Goal: Transaction & Acquisition: Subscribe to service/newsletter

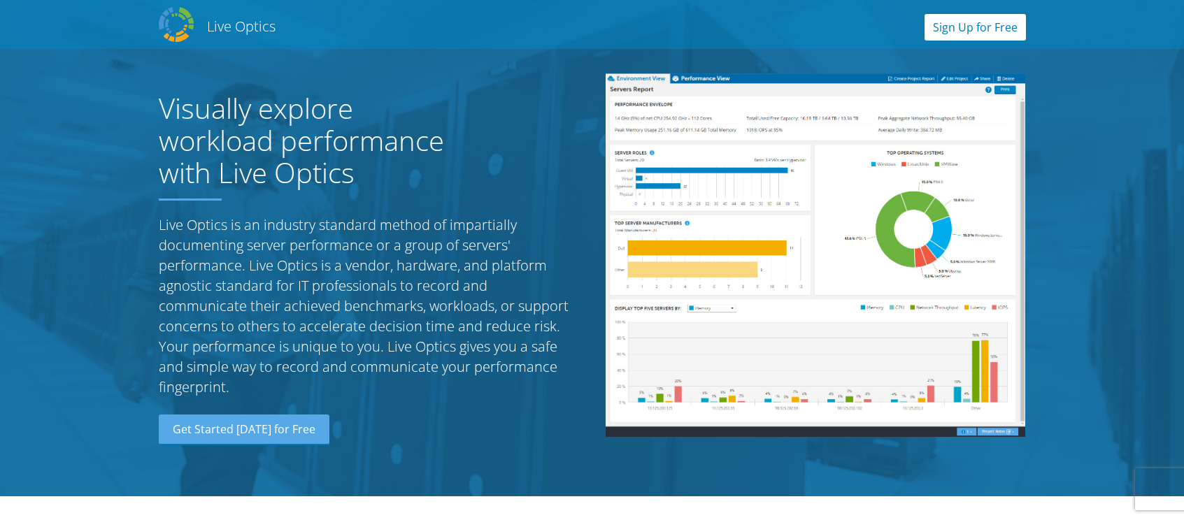
click at [980, 23] on link "Sign Up for Free" at bounding box center [974, 27] width 101 height 27
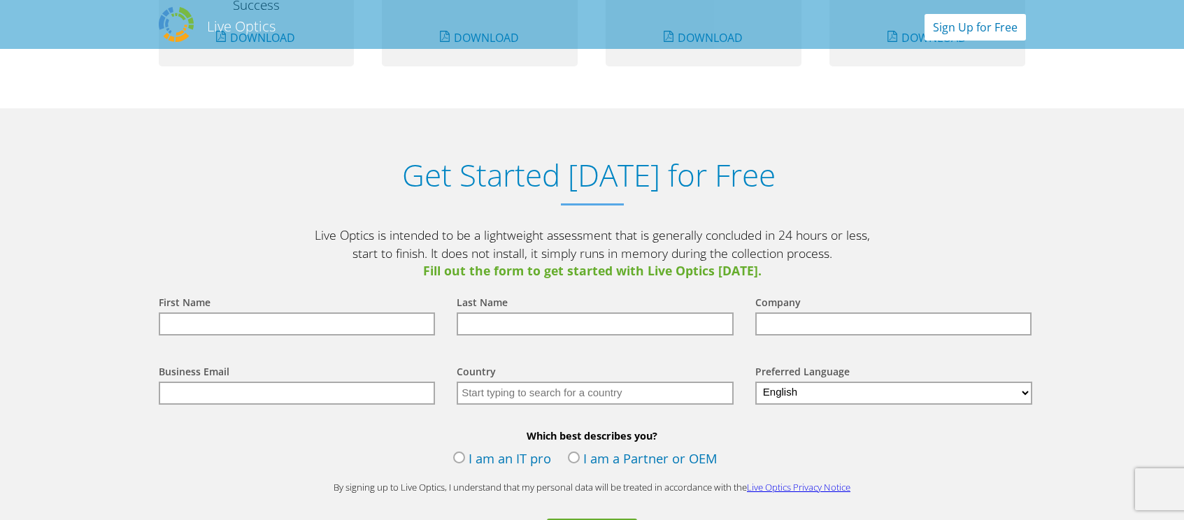
scroll to position [1458, 0]
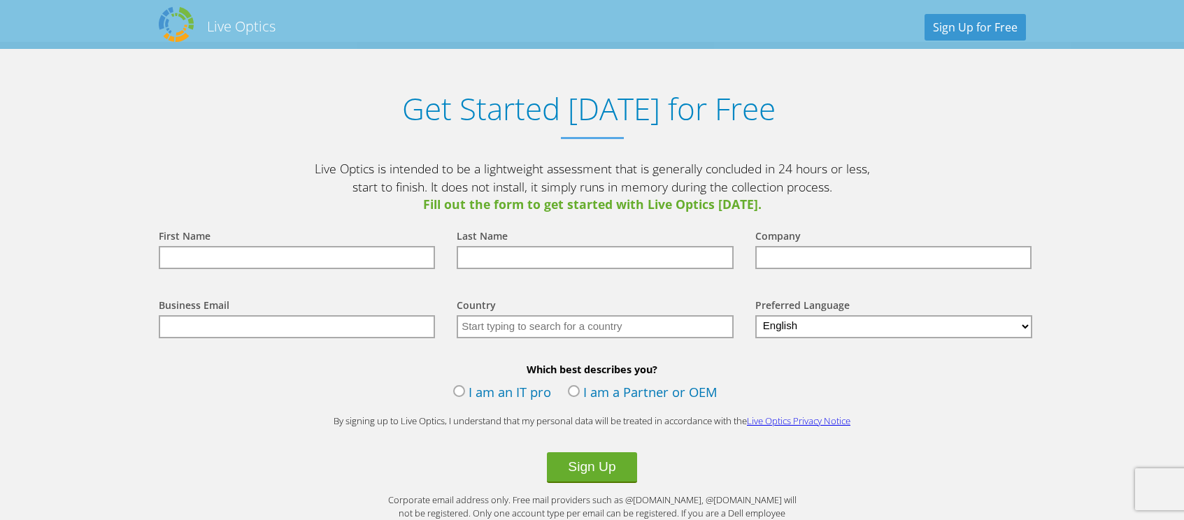
click at [360, 259] on input "text" at bounding box center [297, 257] width 277 height 23
type input "[PERSON_NAME]"
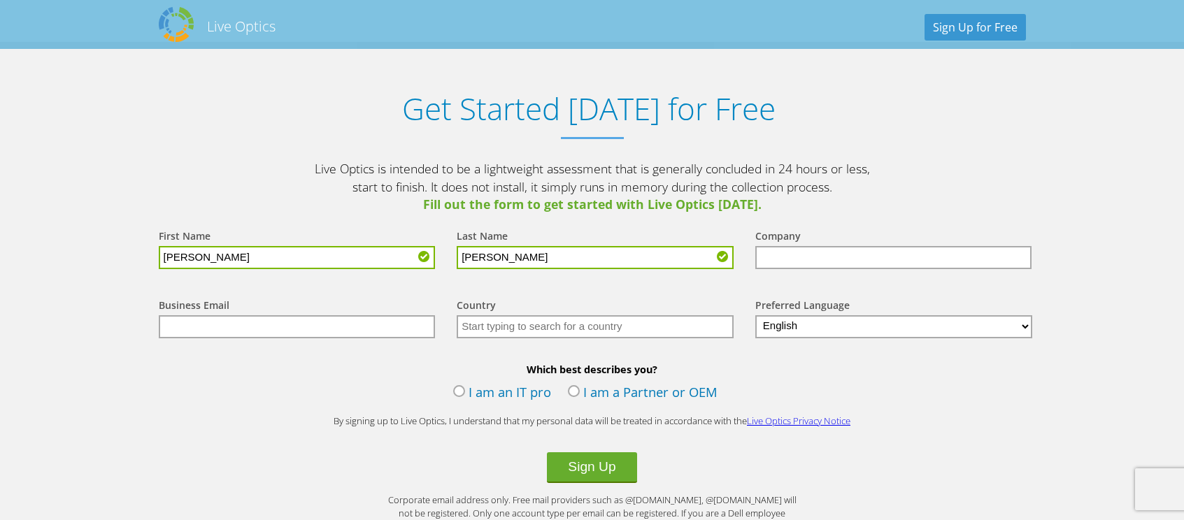
type input "[PERSON_NAME]"
type input "[GEOGRAPHIC_DATA]"
type input "b"
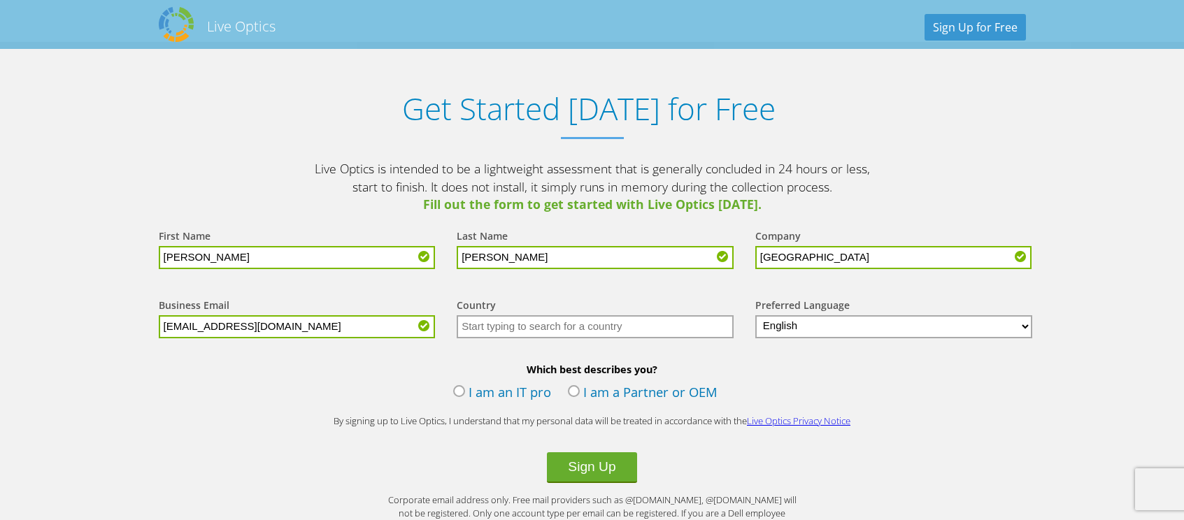
type input "[EMAIL_ADDRESS][DOMAIN_NAME]"
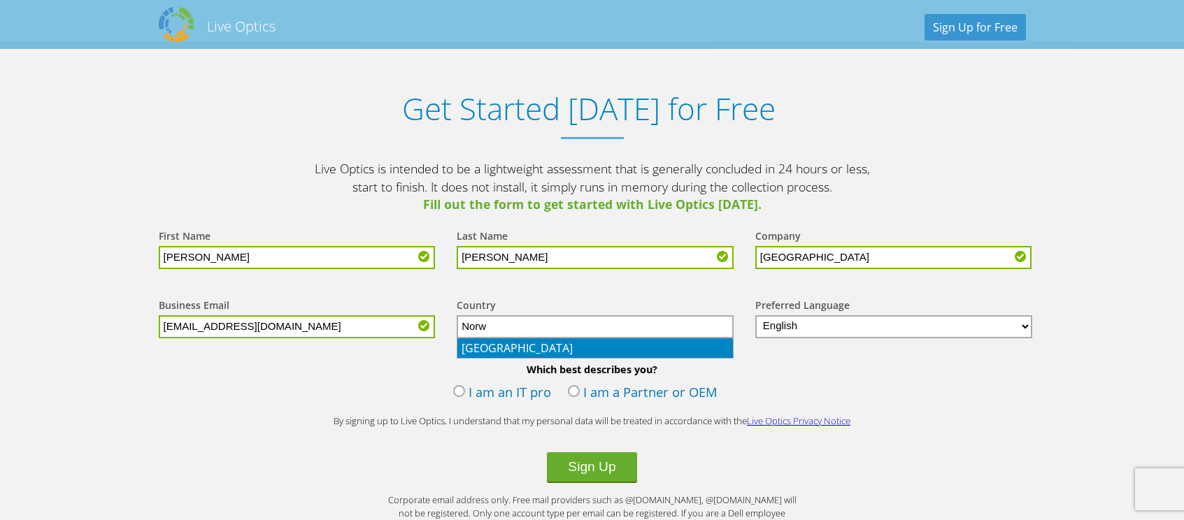
type input "[GEOGRAPHIC_DATA]"
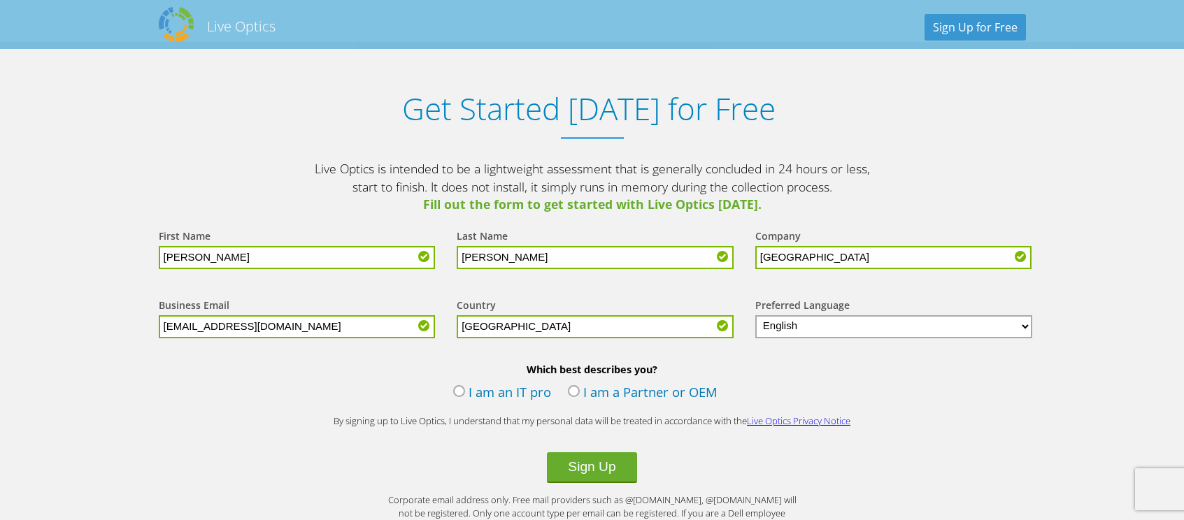
click at [459, 391] on label "I am an IT pro" at bounding box center [502, 393] width 98 height 21
click at [0, 0] on input "I am an IT pro" at bounding box center [0, 0] width 0 height 0
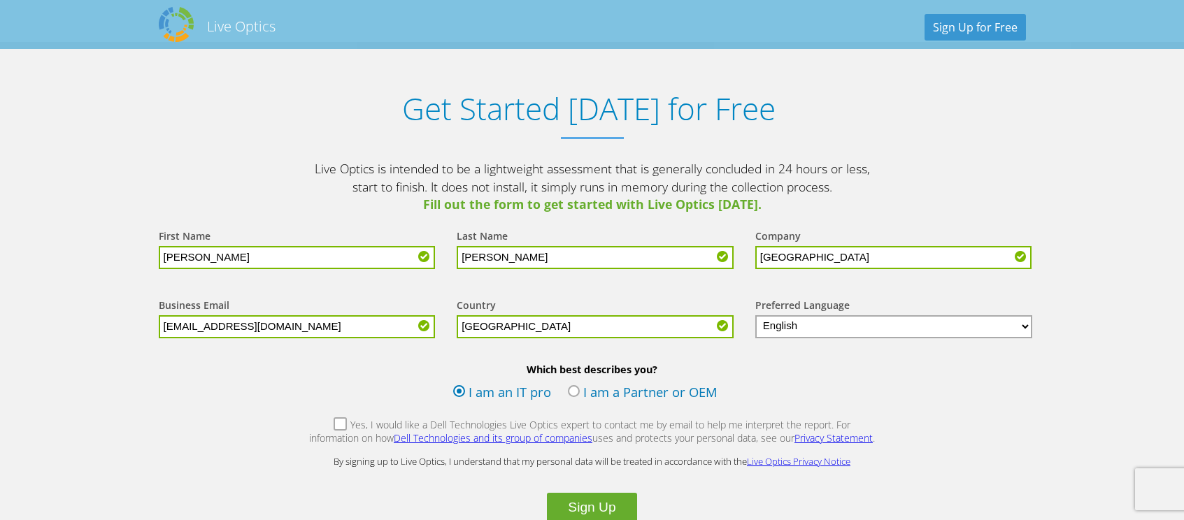
scroll to position [1598, 0]
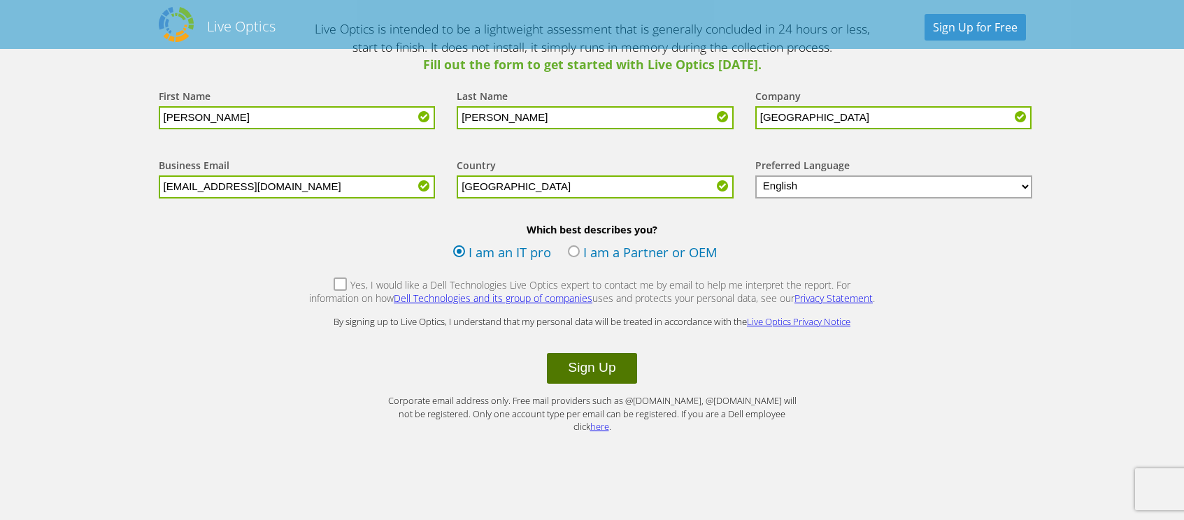
click at [595, 377] on button "Sign Up" at bounding box center [592, 368] width 90 height 31
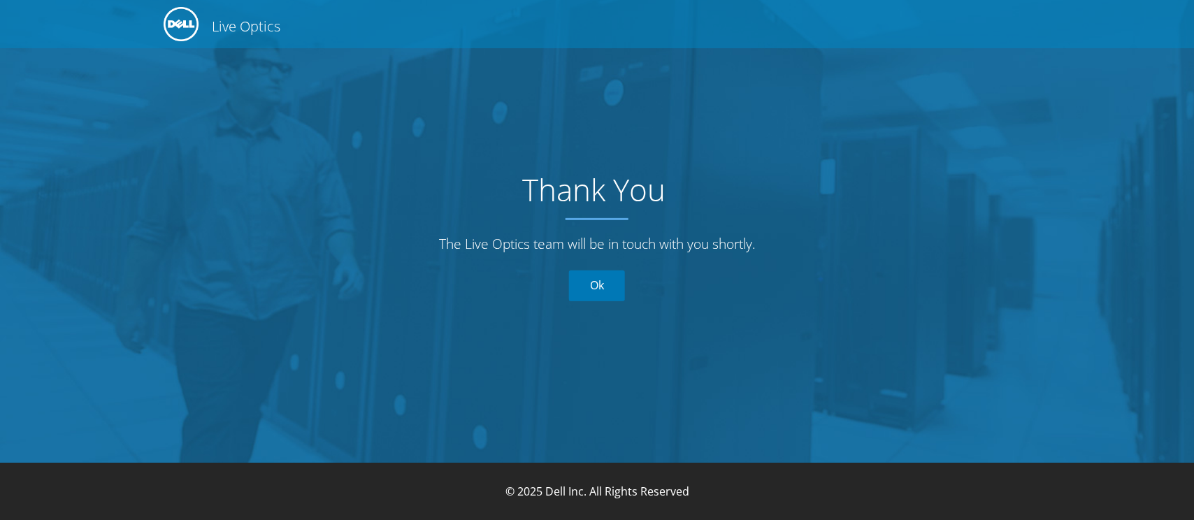
click at [594, 291] on link "Ok" at bounding box center [597, 286] width 56 height 31
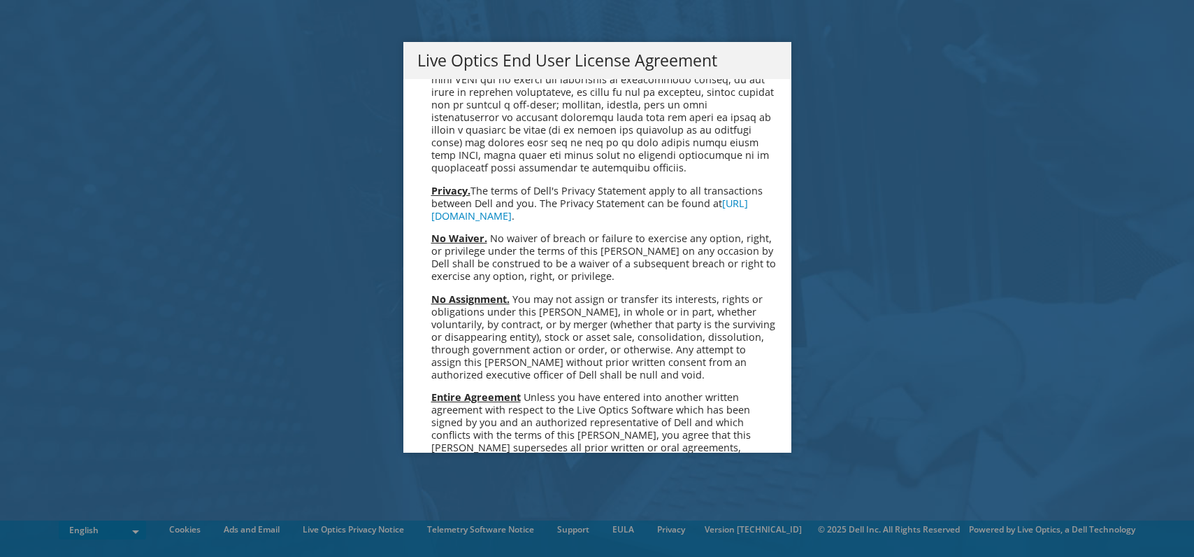
scroll to position [5288, 0]
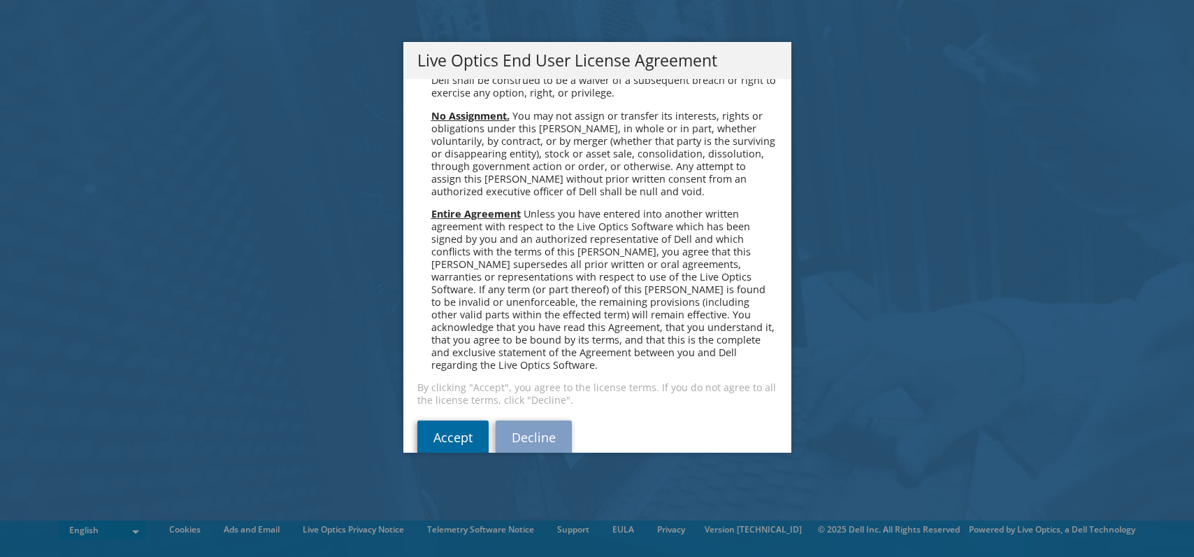
click at [475, 424] on link "Accept" at bounding box center [452, 437] width 71 height 34
click at [434, 420] on link "Accept" at bounding box center [452, 437] width 71 height 34
